Goal: Communication & Community: Ask a question

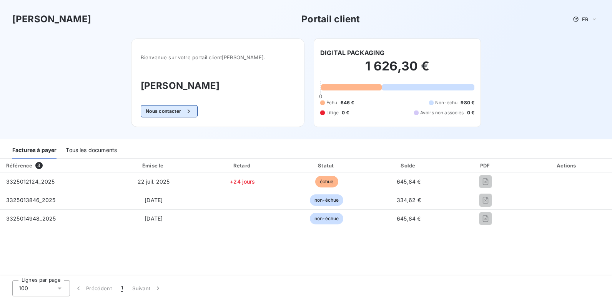
click at [183, 112] on button "Nous contacter" at bounding box center [169, 111] width 57 height 12
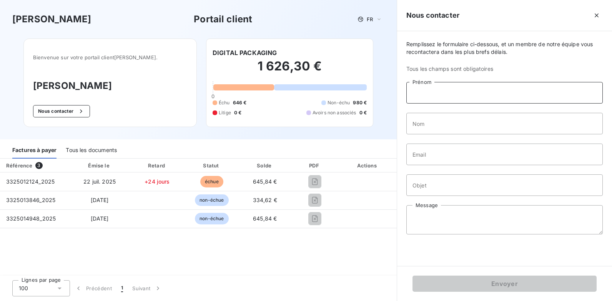
click at [448, 96] on input "Prénom" at bounding box center [504, 93] width 196 height 22
type input "[PERSON_NAME]"
click at [557, 128] on input "Nom" at bounding box center [504, 124] width 196 height 22
type input "TAVERNIER"
click at [560, 151] on input "Email" at bounding box center [504, 154] width 196 height 22
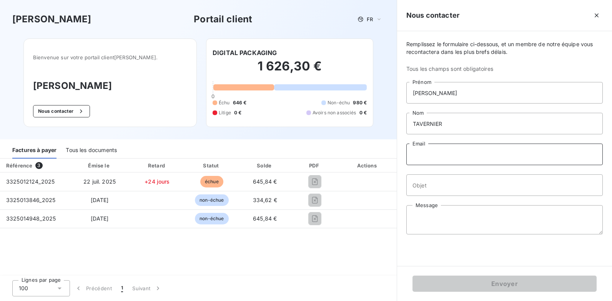
type input "[EMAIL_ADDRESS][DOMAIN_NAME]"
click at [491, 185] on input "Objet" at bounding box center [504, 185] width 196 height 22
type input "RELANCE FACTURE 3325012124"
click at [505, 217] on textarea "Message" at bounding box center [504, 219] width 196 height 29
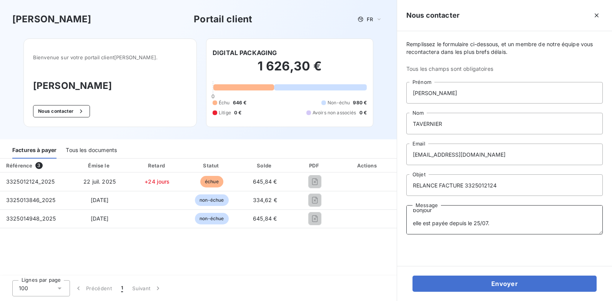
scroll to position [25, 0]
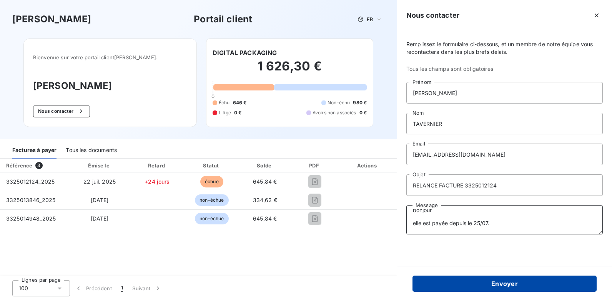
type textarea "bonjour elle est payée depuis le 25/07."
click at [512, 282] on button "Envoyer" at bounding box center [504, 283] width 184 height 16
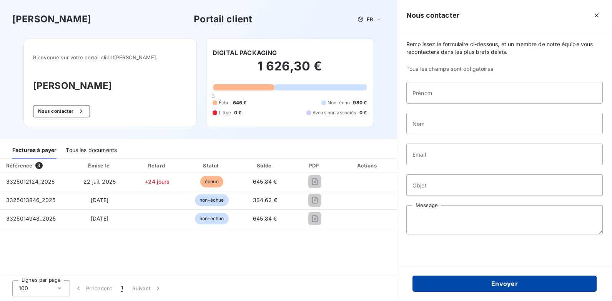
scroll to position [0, 0]
